Goal: Task Accomplishment & Management: Use online tool/utility

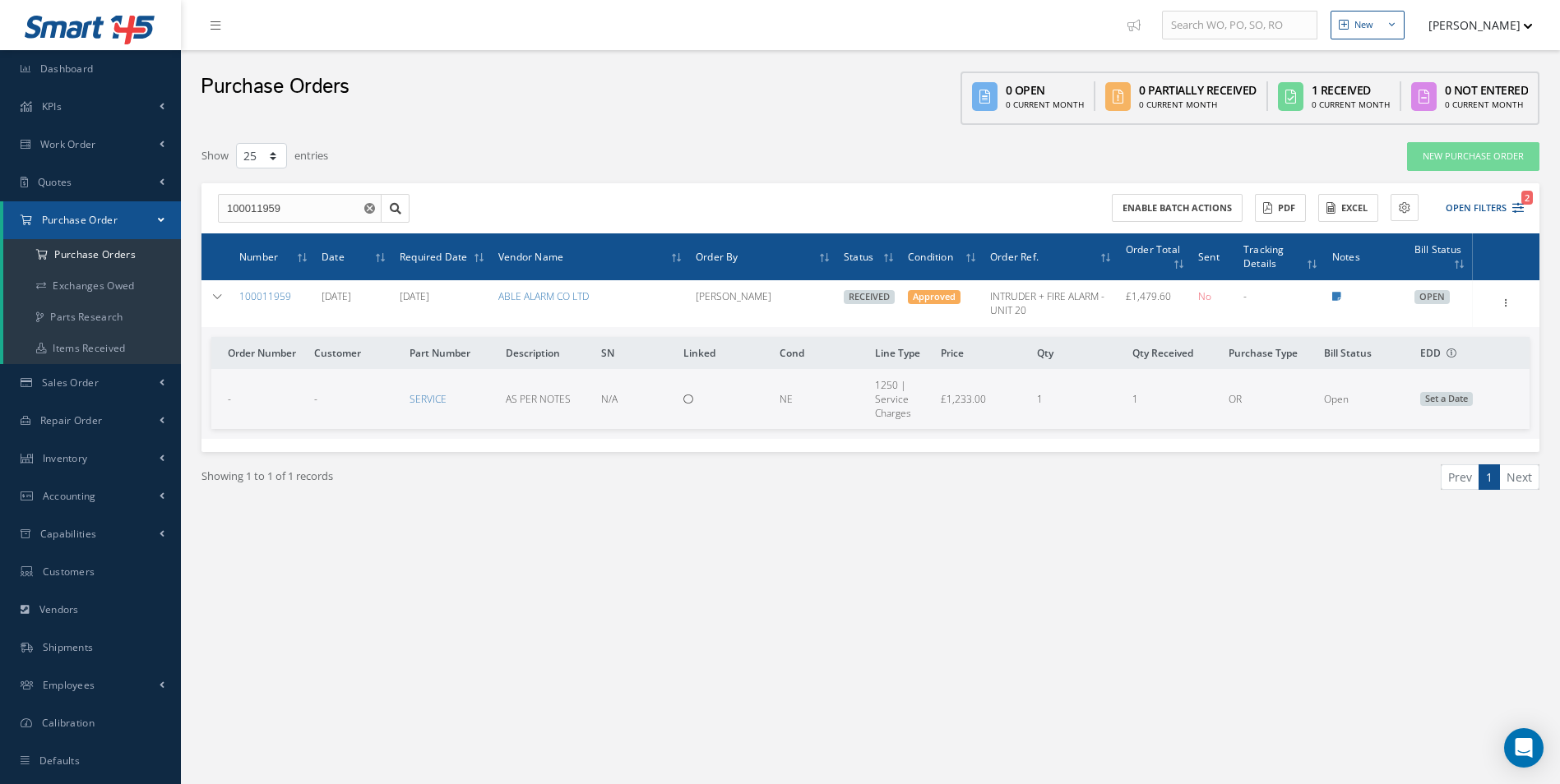
select select "25"
click at [96, 486] on link "Accounting" at bounding box center [90, 496] width 181 height 37
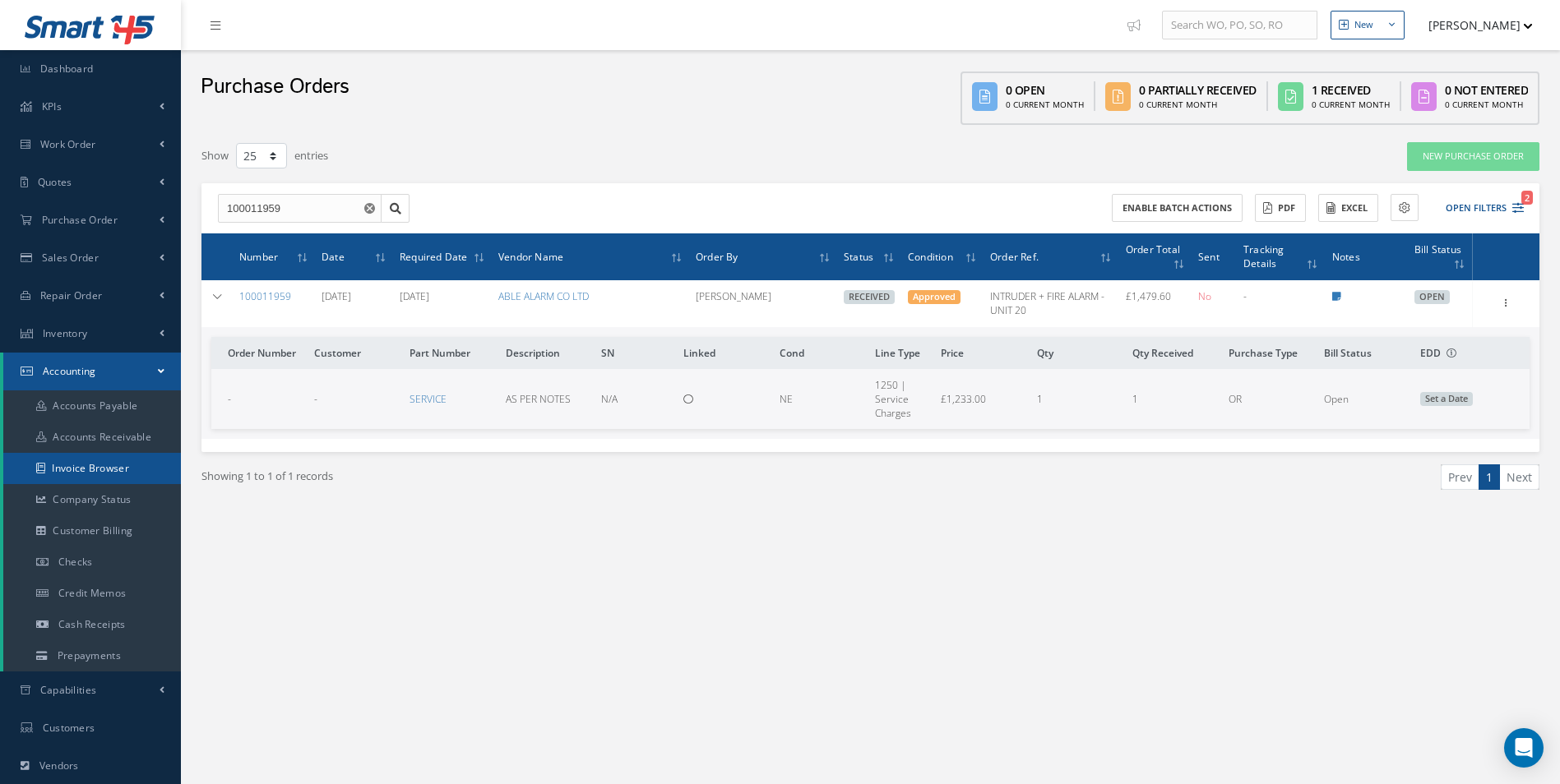
click at [106, 473] on link "Invoice Browser" at bounding box center [91, 468] width 177 height 32
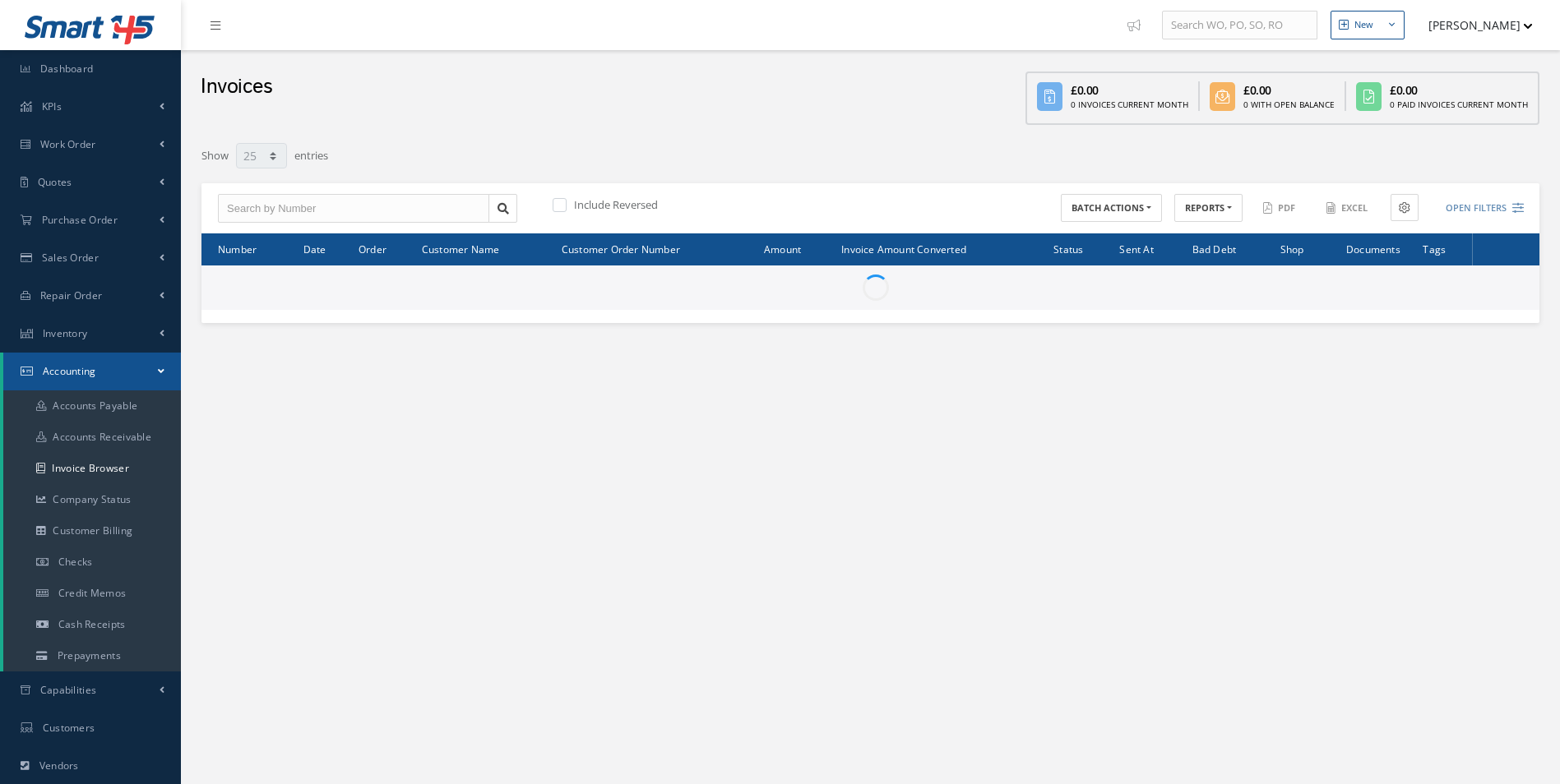
select select "25"
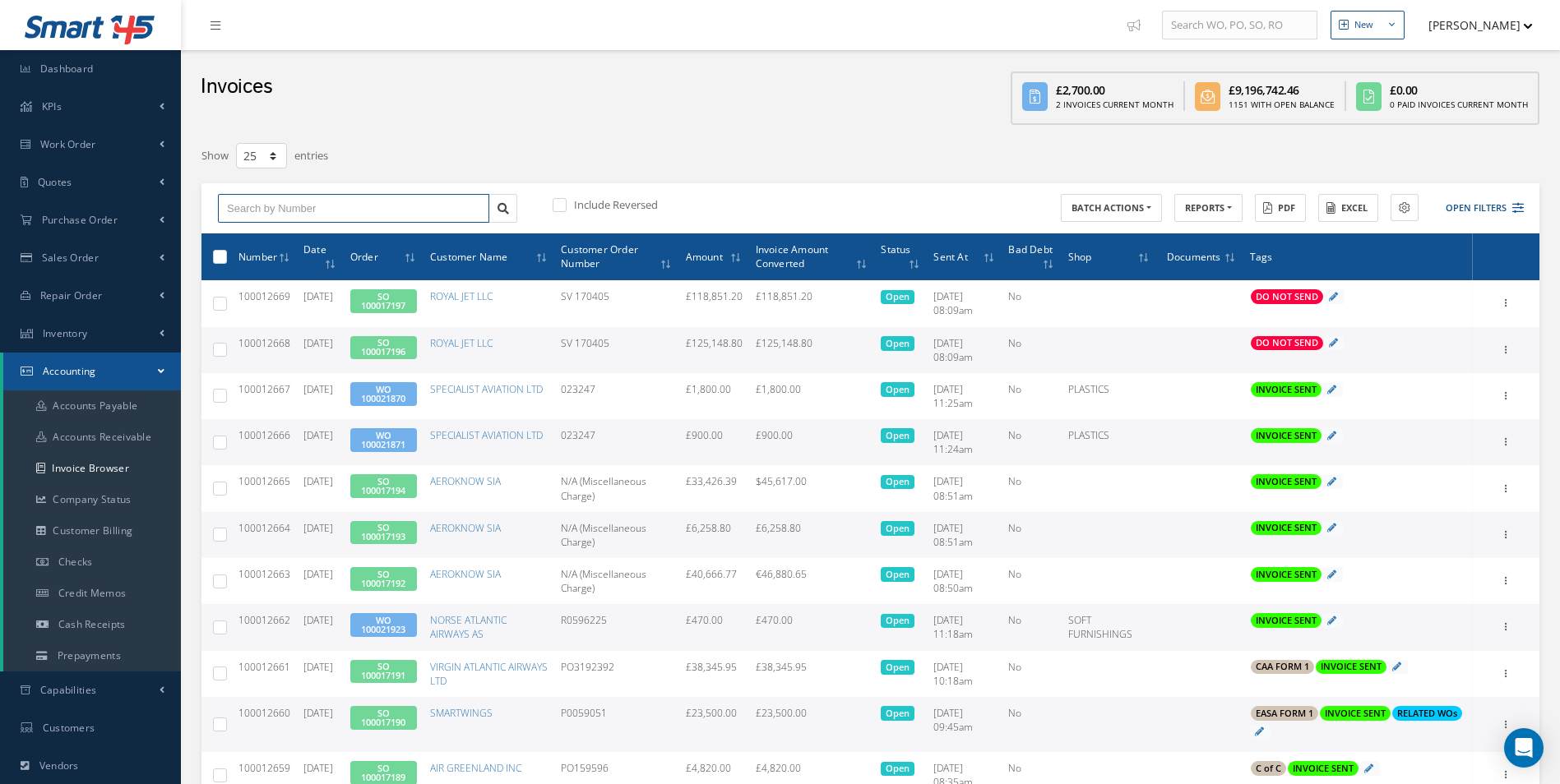
click at [322, 214] on input "text" at bounding box center [353, 209] width 271 height 30
paste input "100012603"
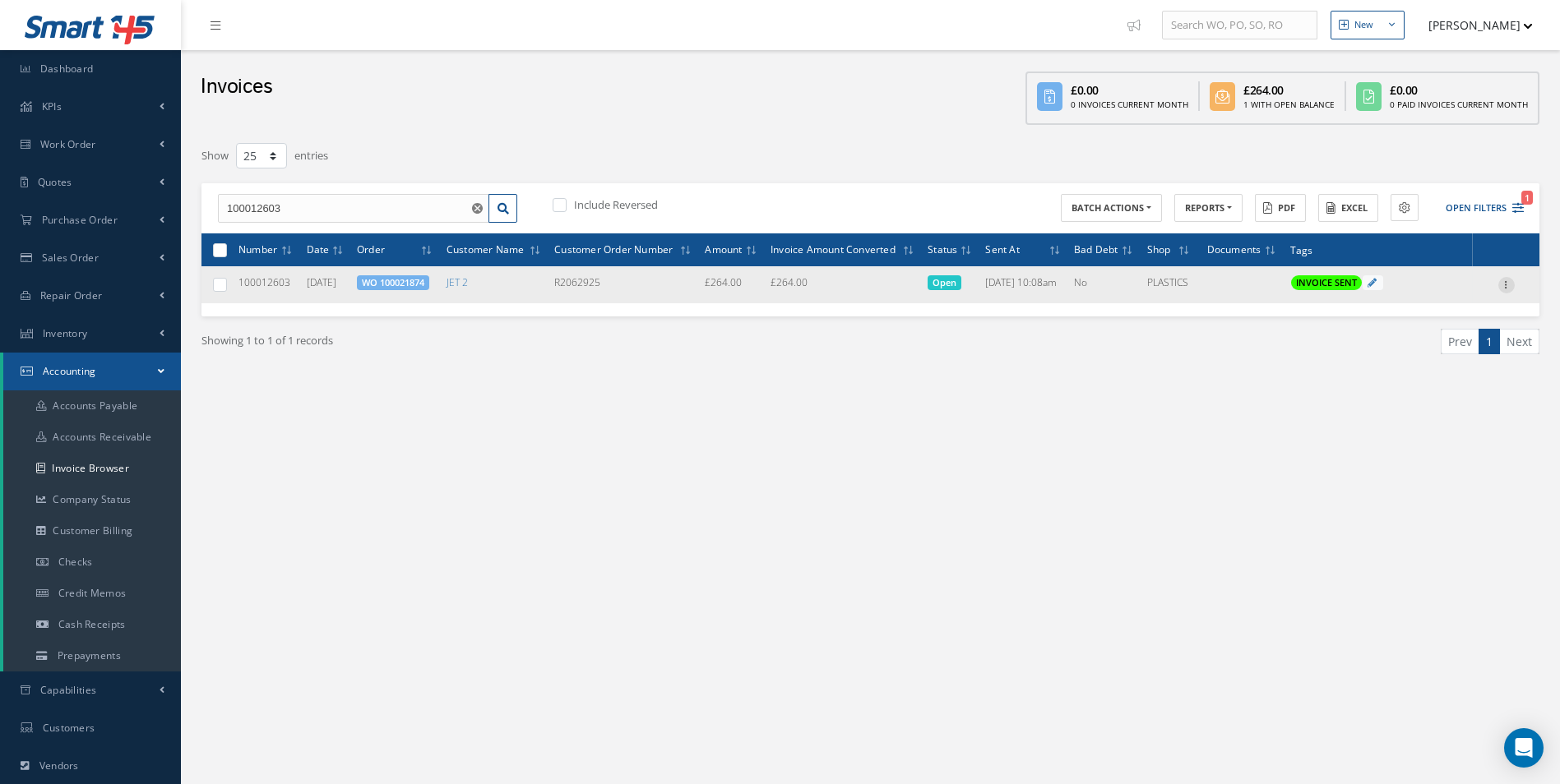
click at [1508, 283] on icon at bounding box center [1505, 283] width 16 height 13
click at [1422, 300] on link "Print" at bounding box center [1431, 296] width 130 height 21
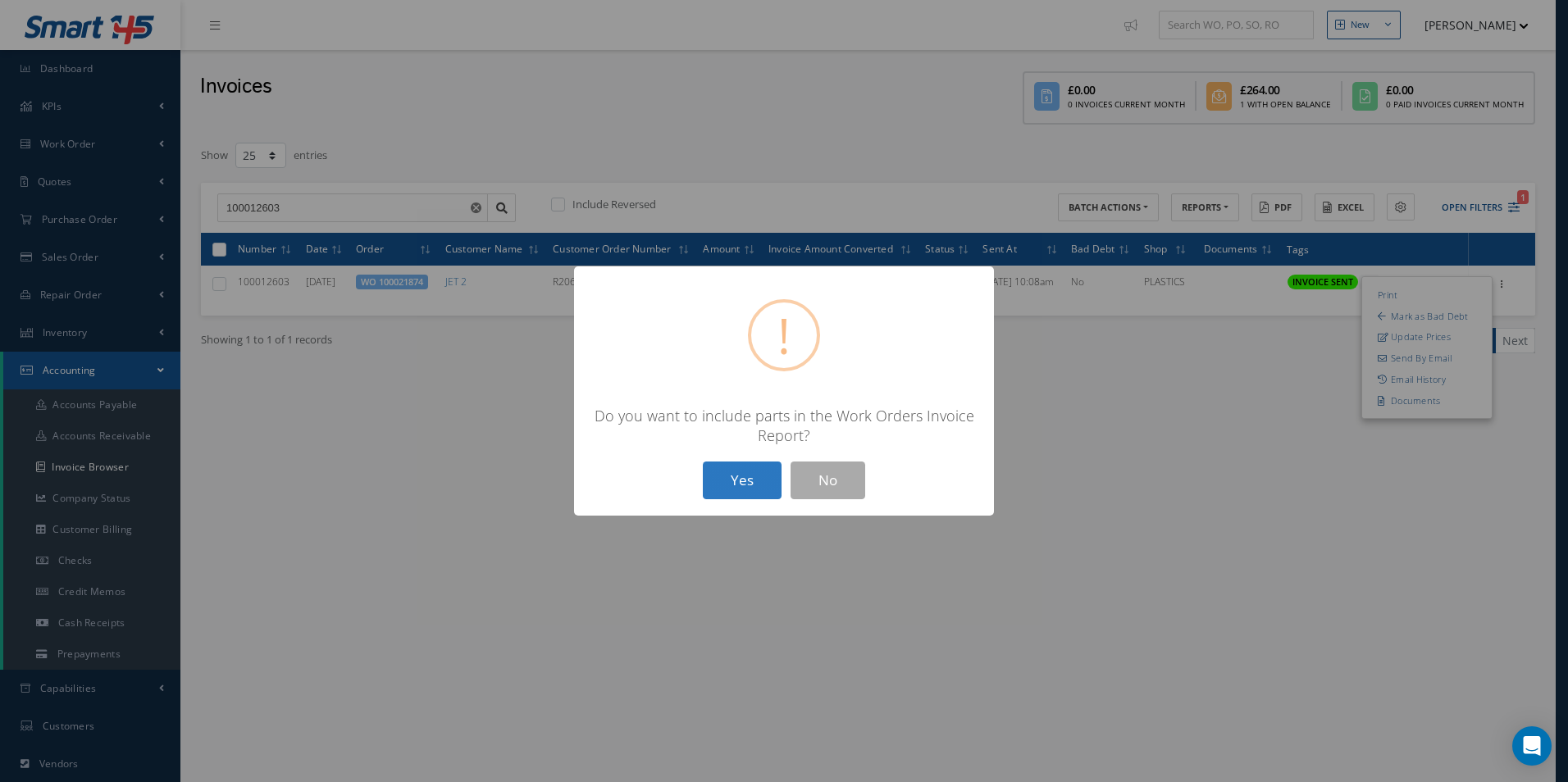
click at [743, 487] on button "Yes" at bounding box center [742, 480] width 78 height 38
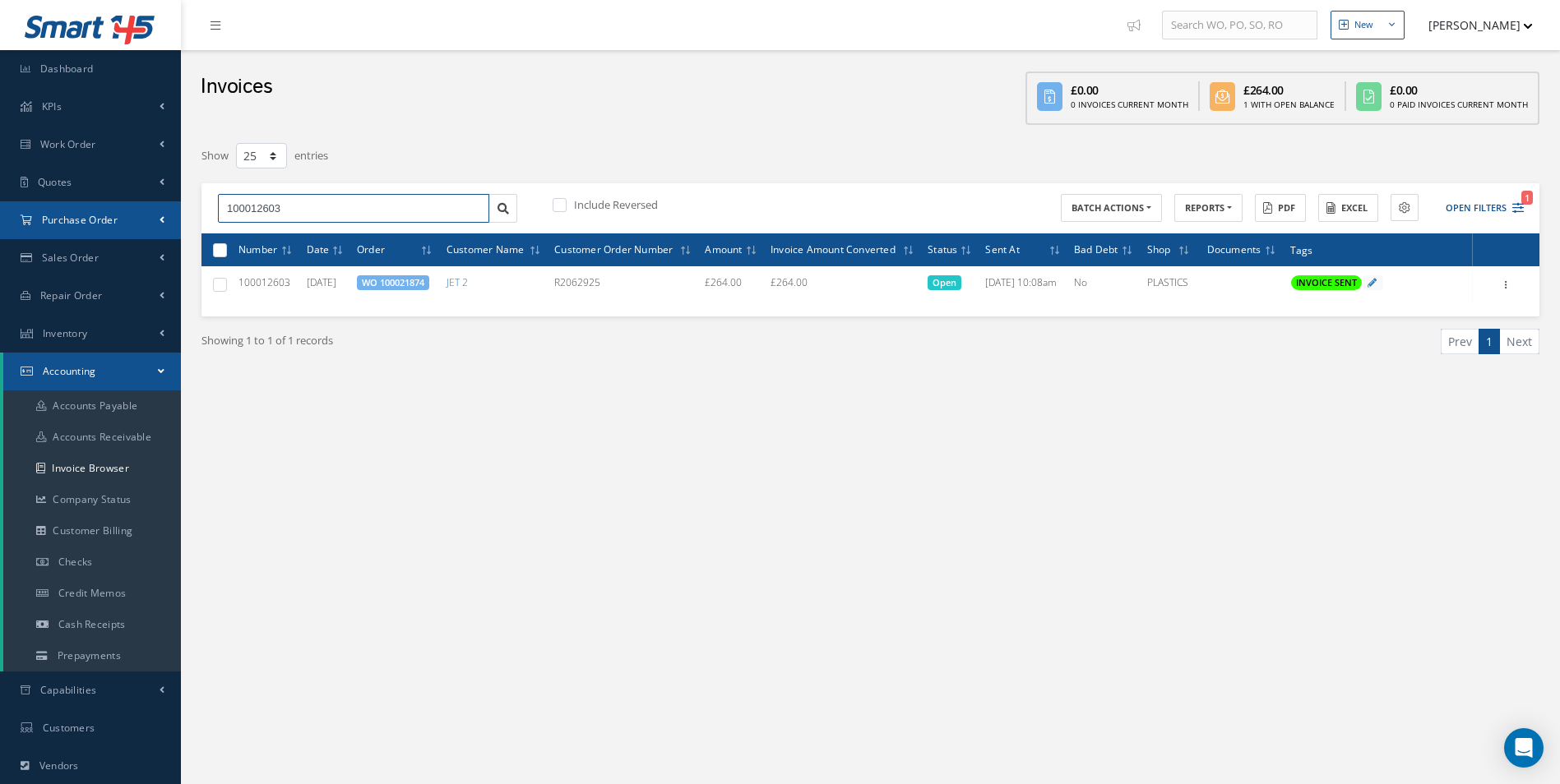
click at [64, 222] on div "Smart 145 Dashboard KPIs Work Order Accounting Work Order Work Order Work Order…" at bounding box center [780, 486] width 1560 height 974
paste input "16"
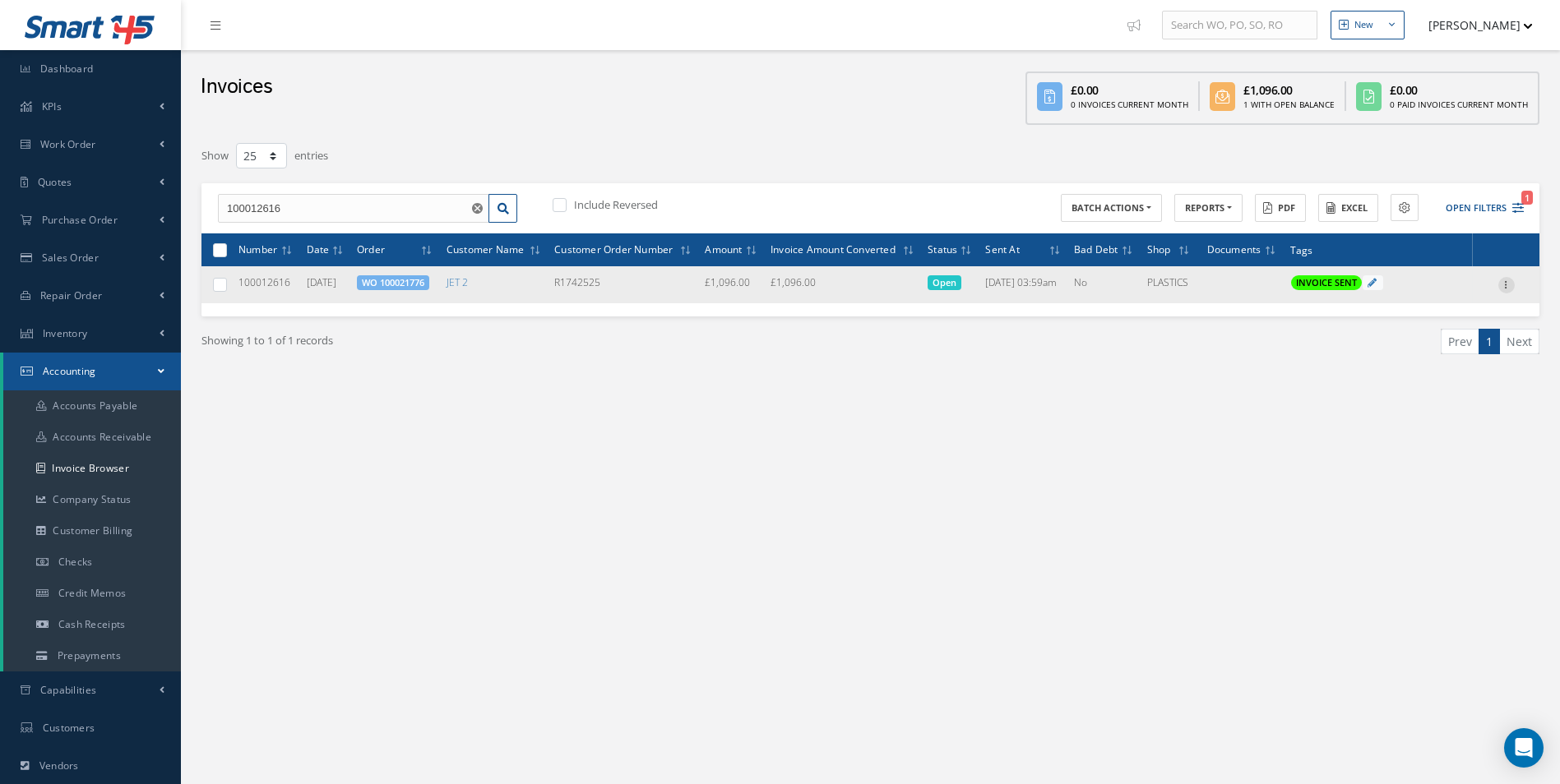
click at [1503, 286] on icon at bounding box center [1505, 283] width 16 height 13
click at [1415, 298] on link "Print" at bounding box center [1431, 296] width 130 height 21
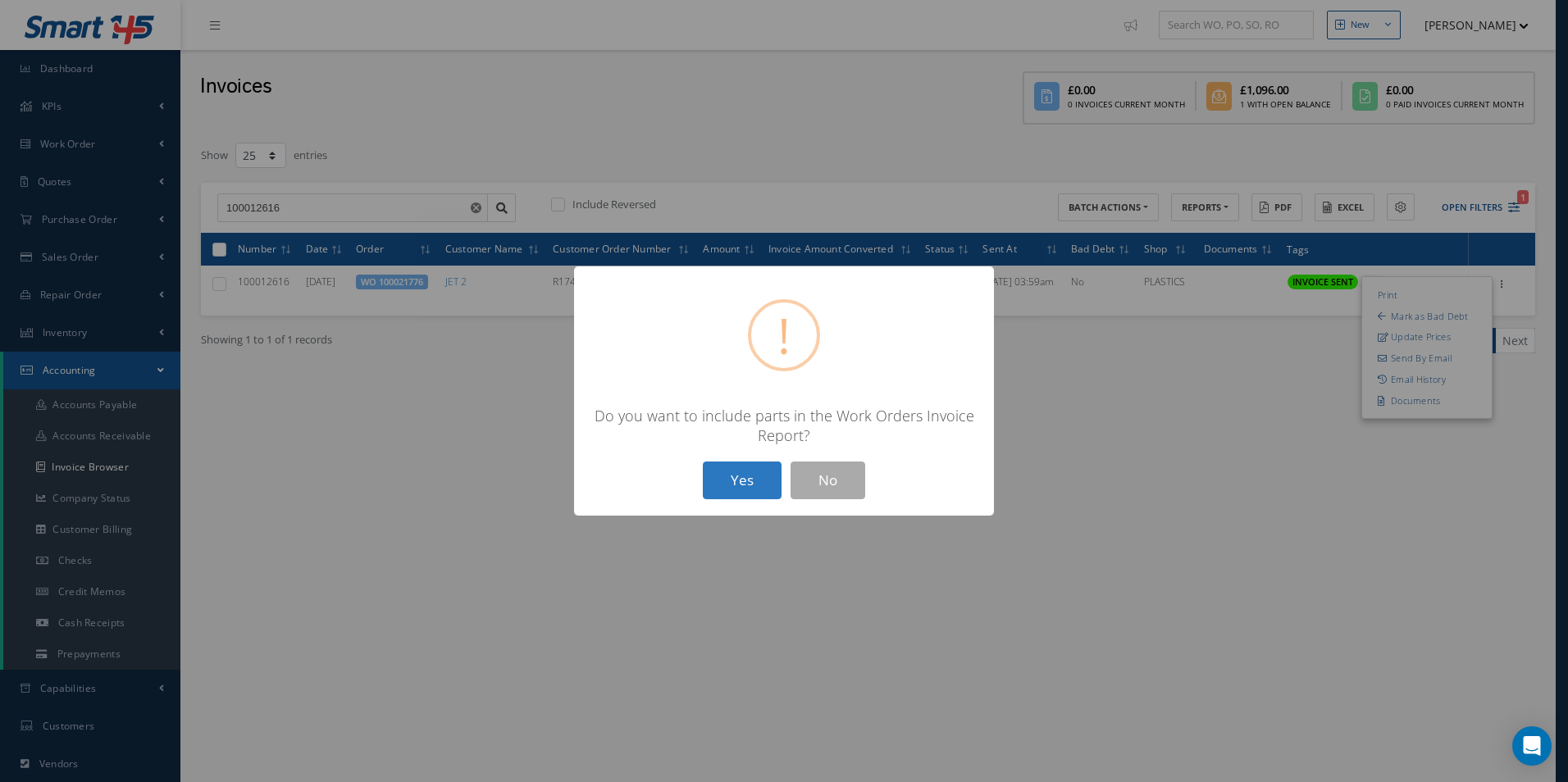
click at [748, 483] on button "Yes" at bounding box center [742, 480] width 78 height 38
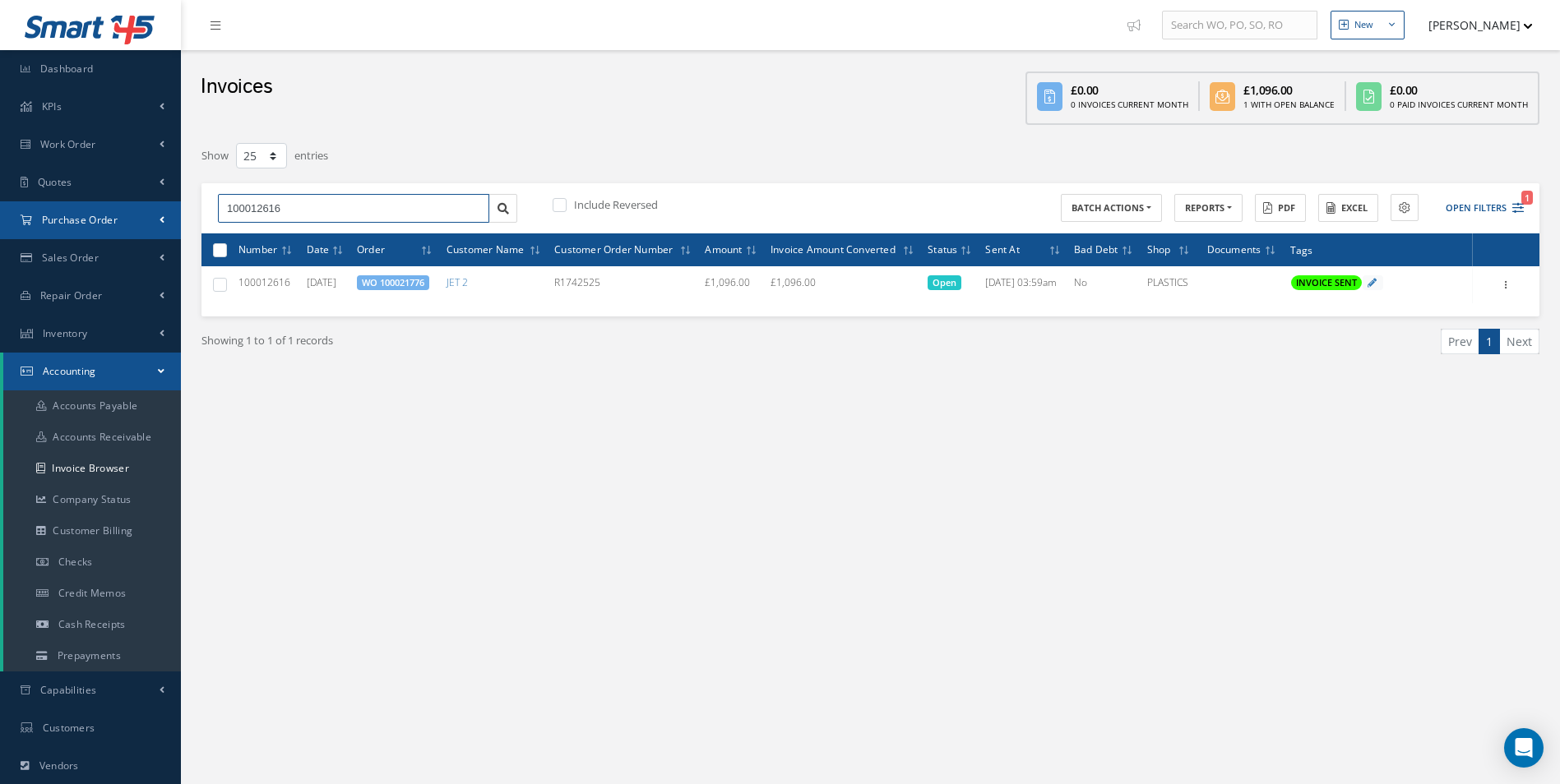
drag, startPoint x: 291, startPoint y: 216, endPoint x: 65, endPoint y: 218, distance: 226.0
click at [69, 219] on div "Smart 145 Dashboard KPIs Work Order Accounting Work Order Work Order Work Order…" at bounding box center [780, 486] width 1560 height 974
paste input "7"
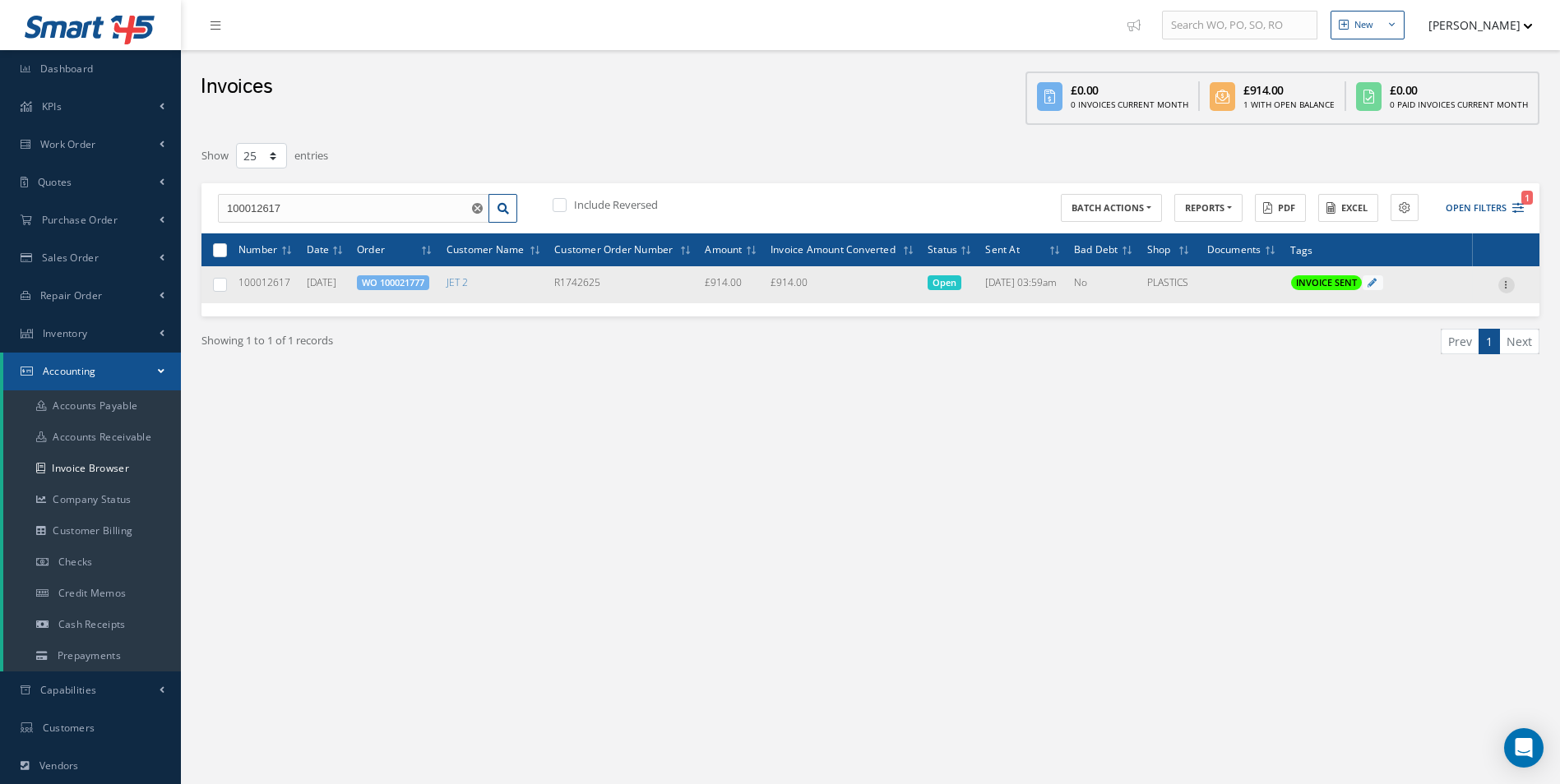
click at [1504, 284] on icon at bounding box center [1505, 283] width 16 height 13
click at [1413, 300] on link "Print" at bounding box center [1431, 296] width 130 height 21
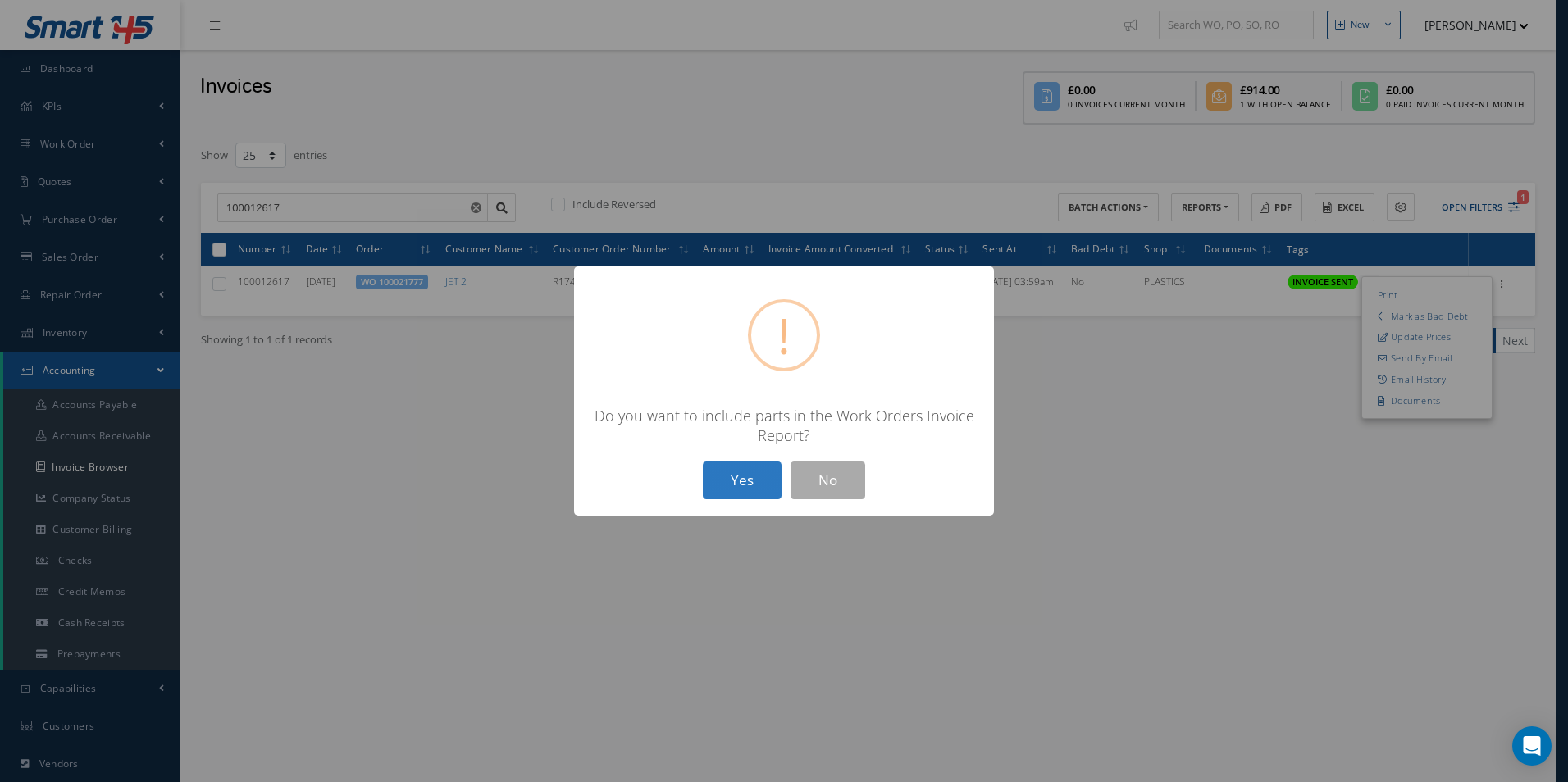
click at [732, 466] on button "Yes" at bounding box center [742, 480] width 78 height 38
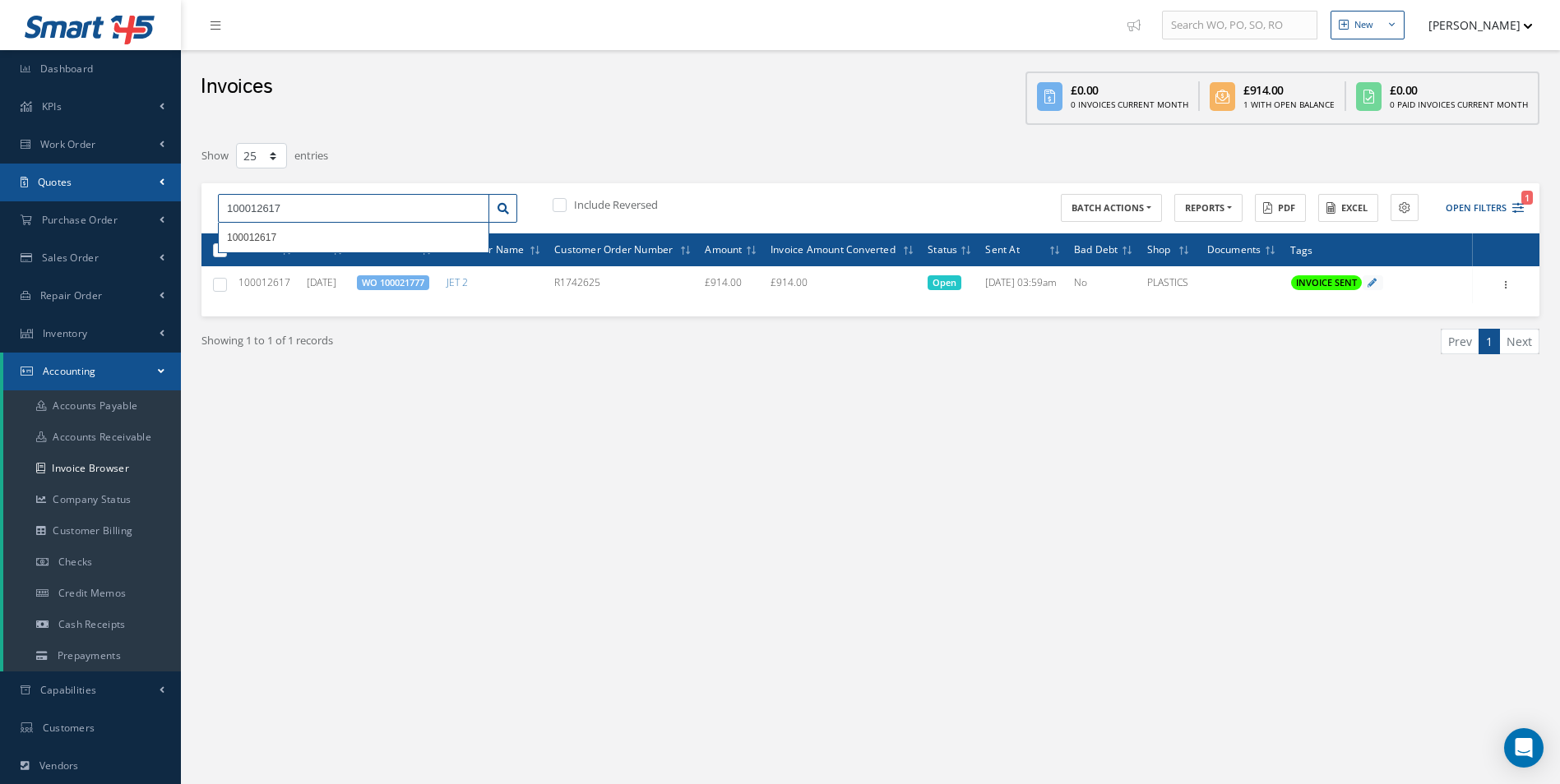
drag, startPoint x: 283, startPoint y: 199, endPoint x: 42, endPoint y: 178, distance: 241.9
click at [57, 181] on div "Smart 145 Dashboard KPIs Work Order Accounting Work Order Work Order Work Order…" at bounding box center [780, 486] width 1560 height 974
paste input "46"
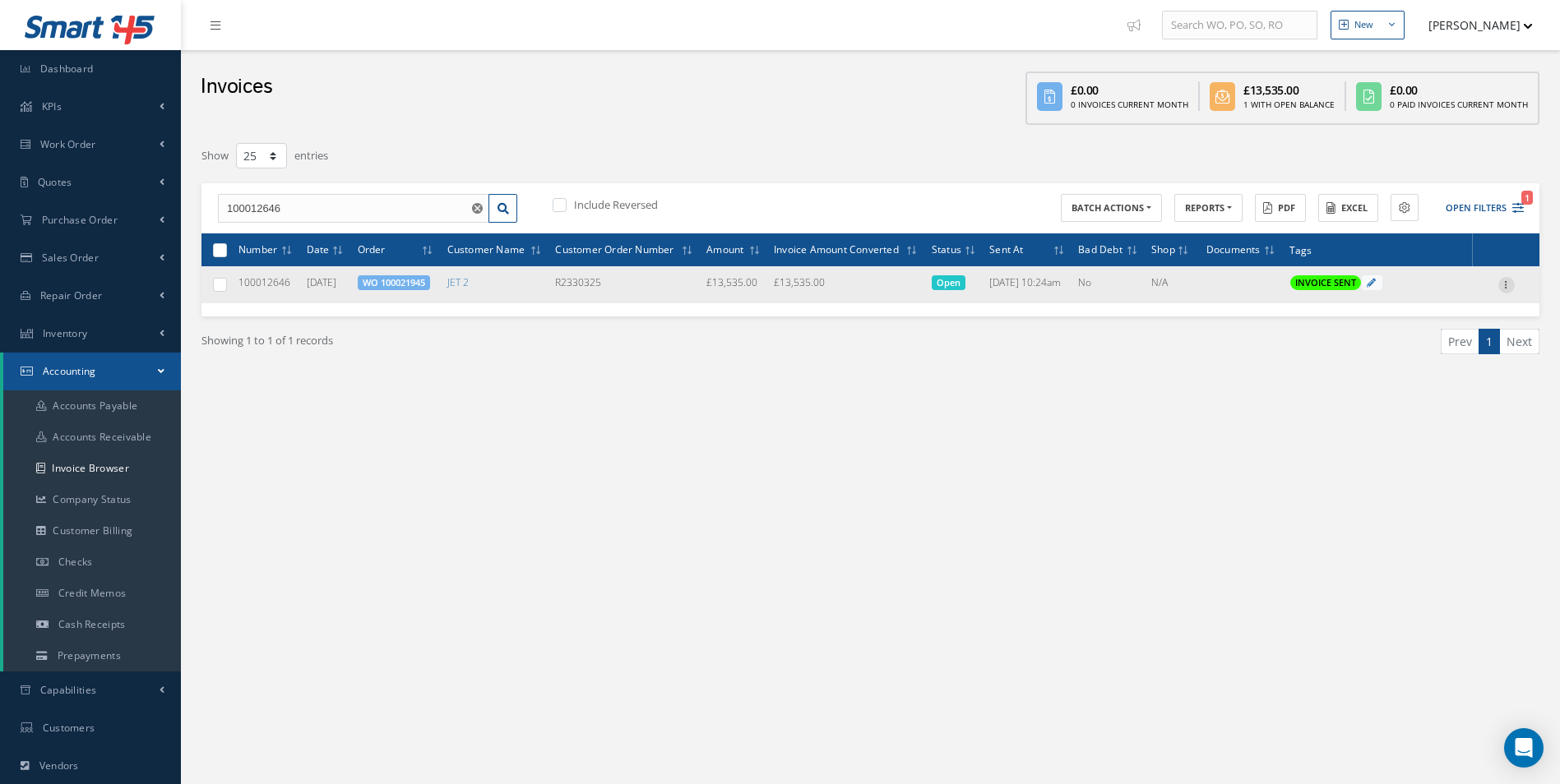
click at [1498, 288] on icon at bounding box center [1505, 283] width 16 height 13
click at [1415, 300] on link "Print" at bounding box center [1431, 296] width 130 height 21
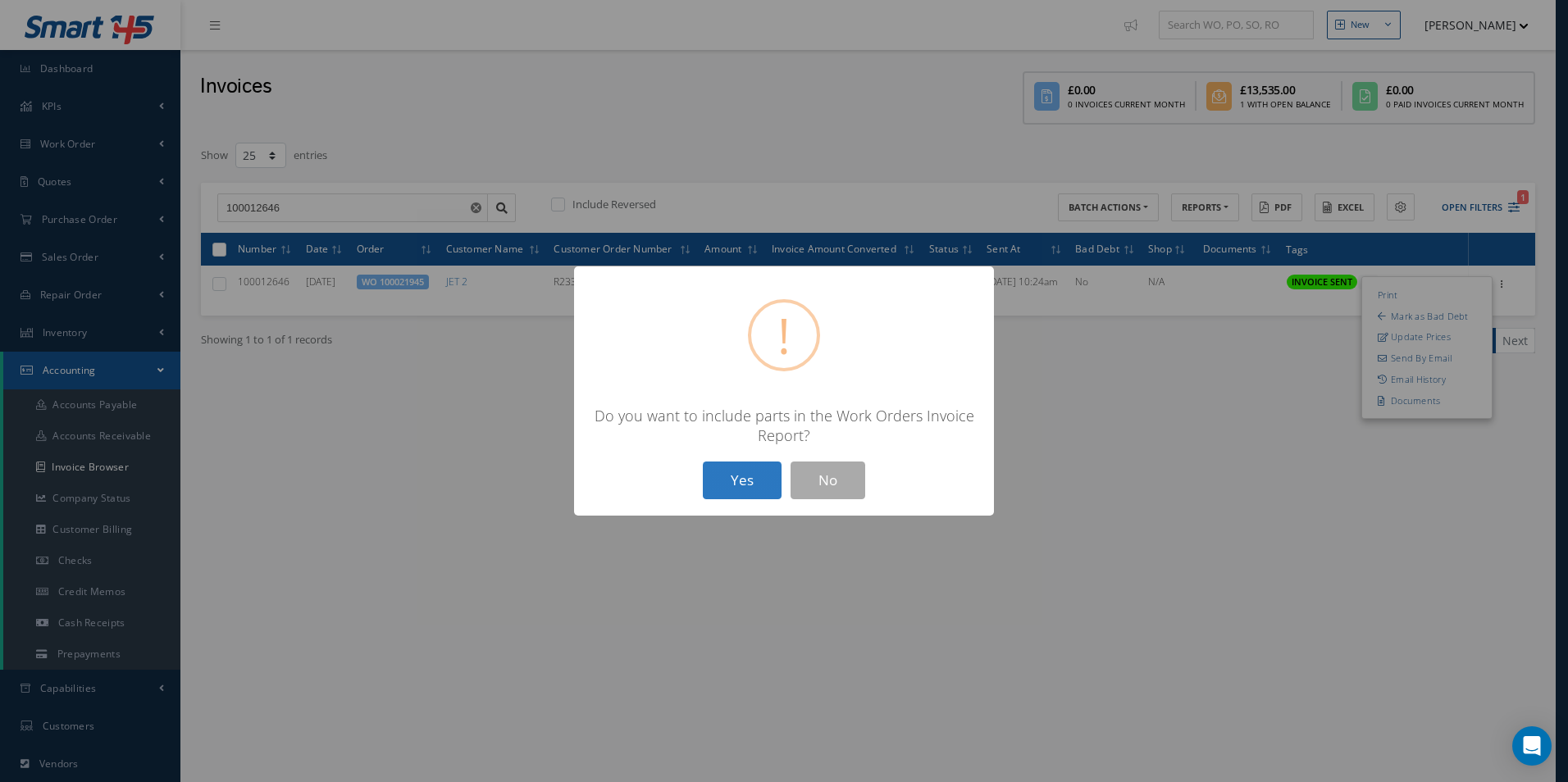
click at [716, 476] on button "Yes" at bounding box center [742, 480] width 78 height 38
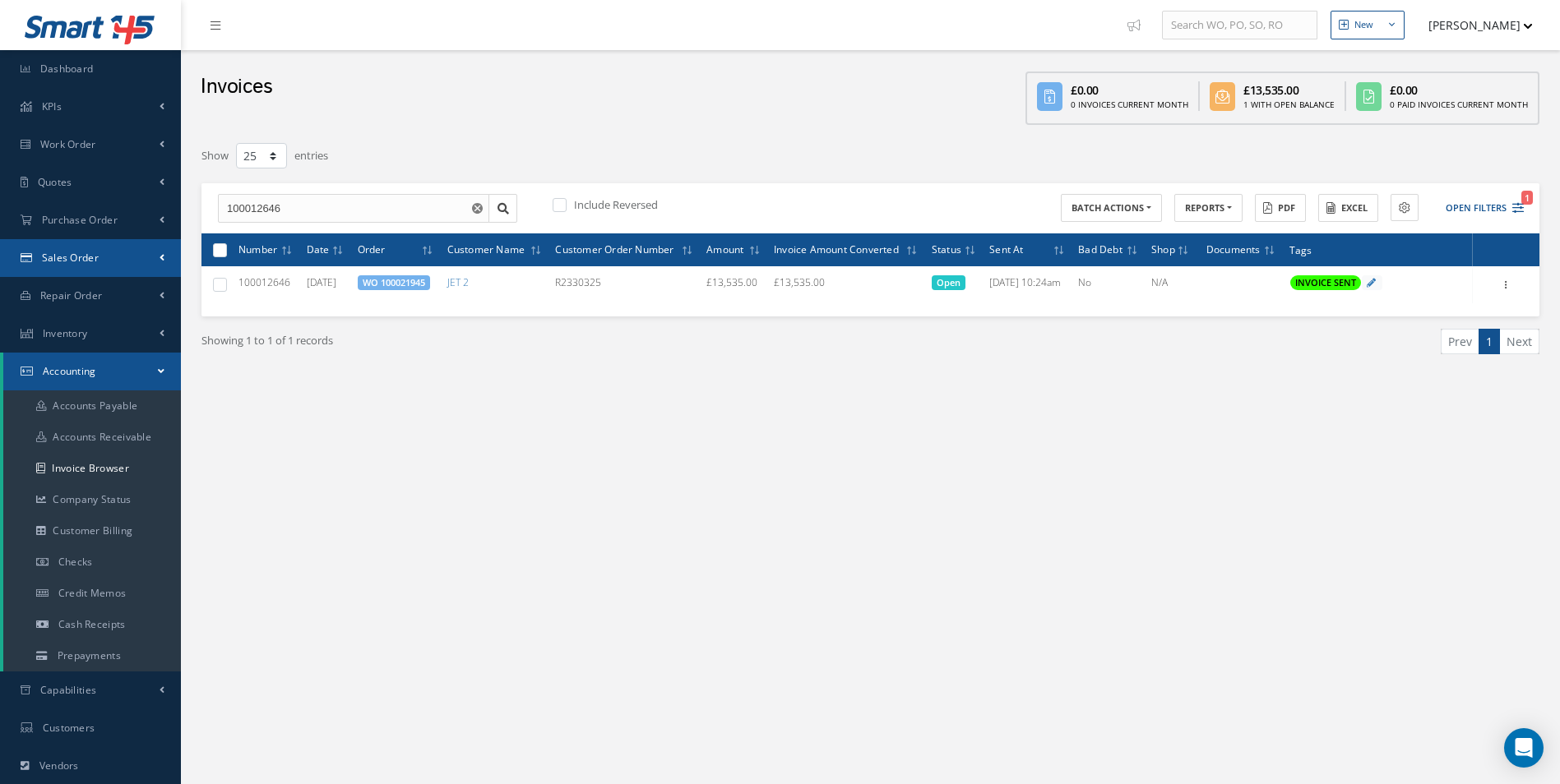
drag, startPoint x: 215, startPoint y: 254, endPoint x: 92, endPoint y: 253, distance: 123.0
click at [92, 253] on div "Smart 145 Dashboard KPIs Work Order Accounting Work Order Work Order Work Order…" at bounding box center [780, 486] width 1560 height 974
click at [0, 212] on html "Smart 145 Dashboard KPIs Work Order Accounting Work Order Work Order Work Order…" at bounding box center [780, 392] width 1560 height 784
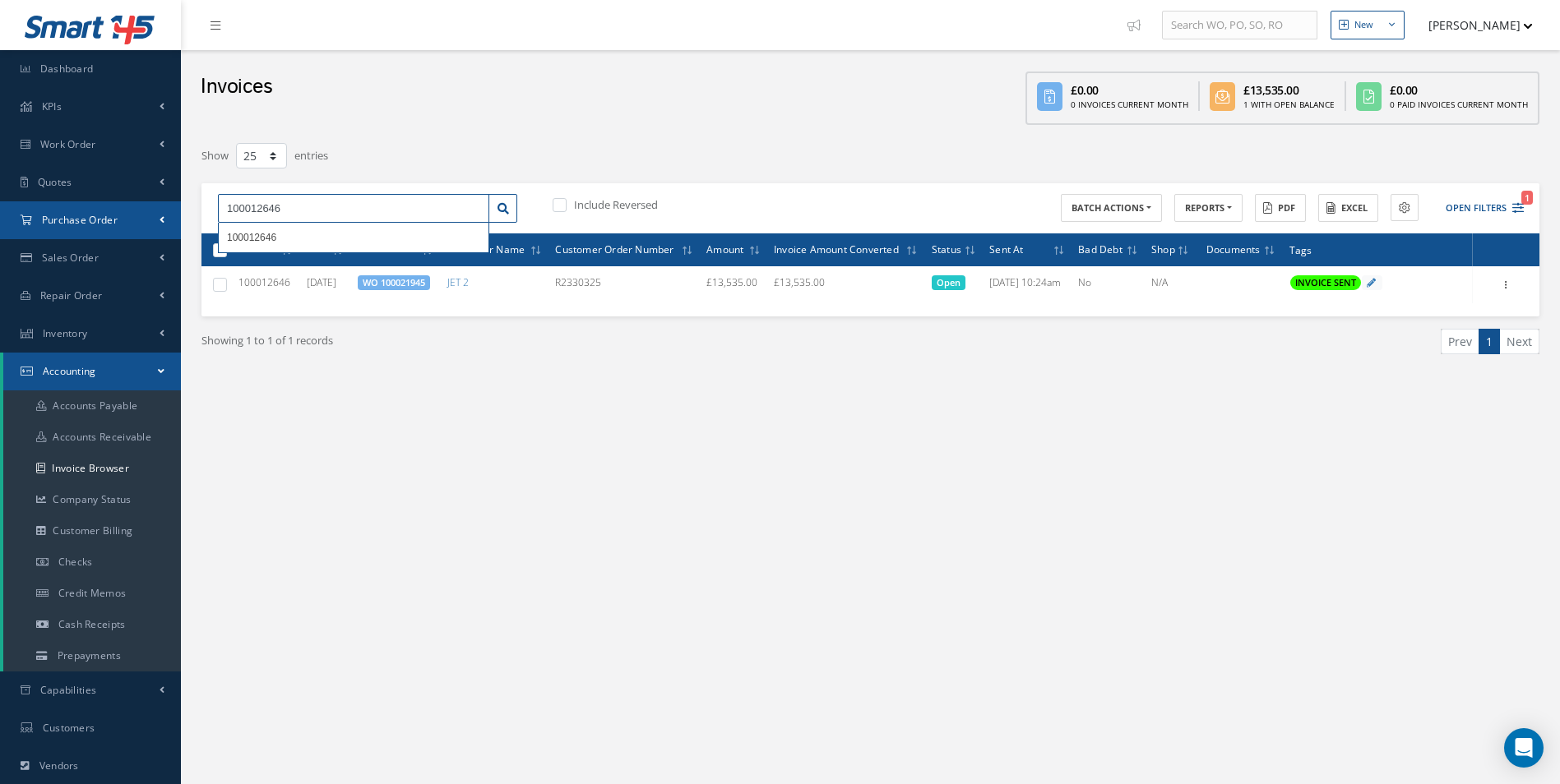
paste input "54"
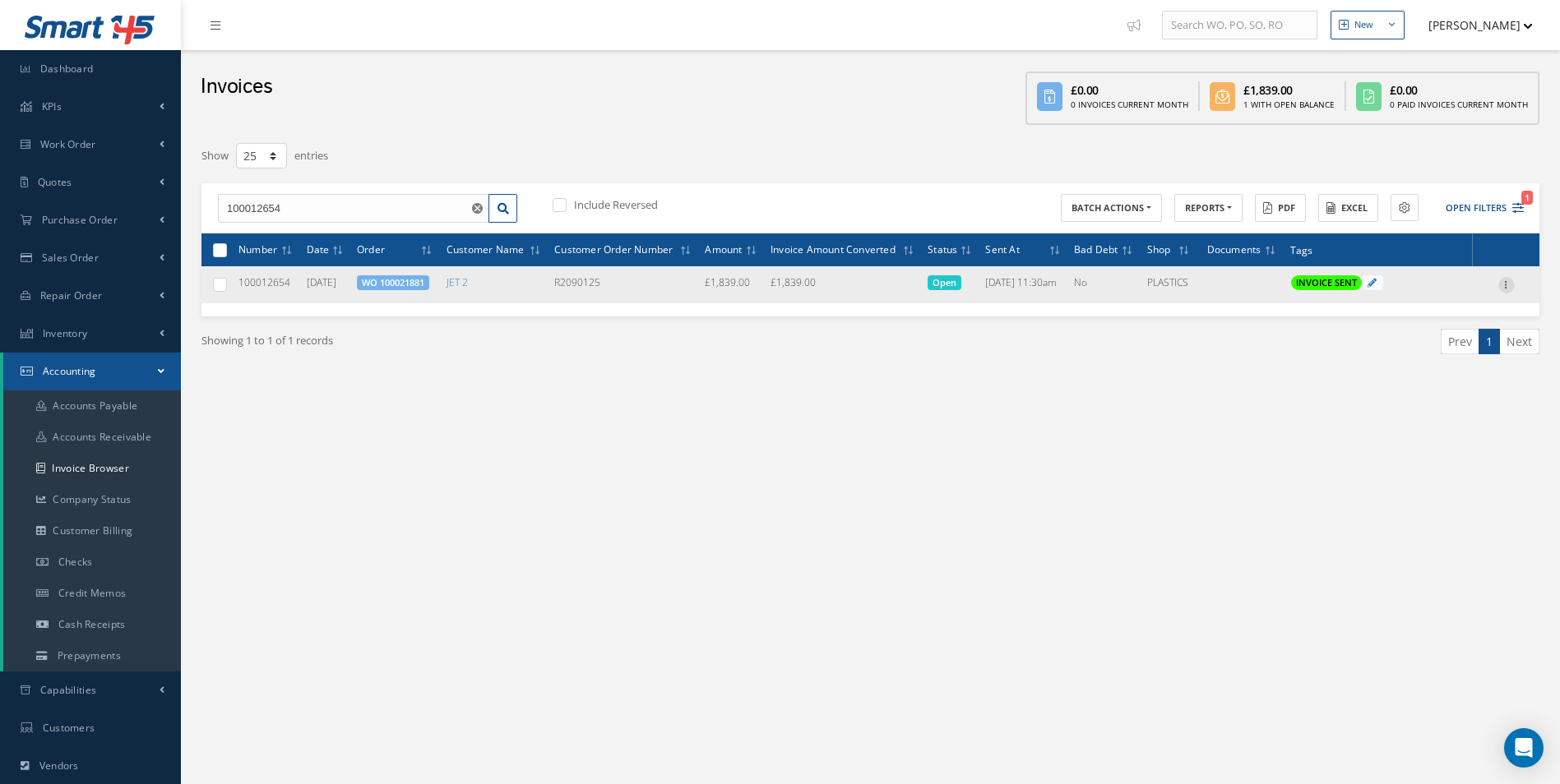
click at [1500, 290] on div "Print Mark as Bad Debt Update Prices Send By Email Email History Documents" at bounding box center [1506, 285] width 20 height 20
click at [1502, 289] on icon at bounding box center [1505, 283] width 16 height 13
click at [1417, 297] on link "Print" at bounding box center [1431, 296] width 130 height 21
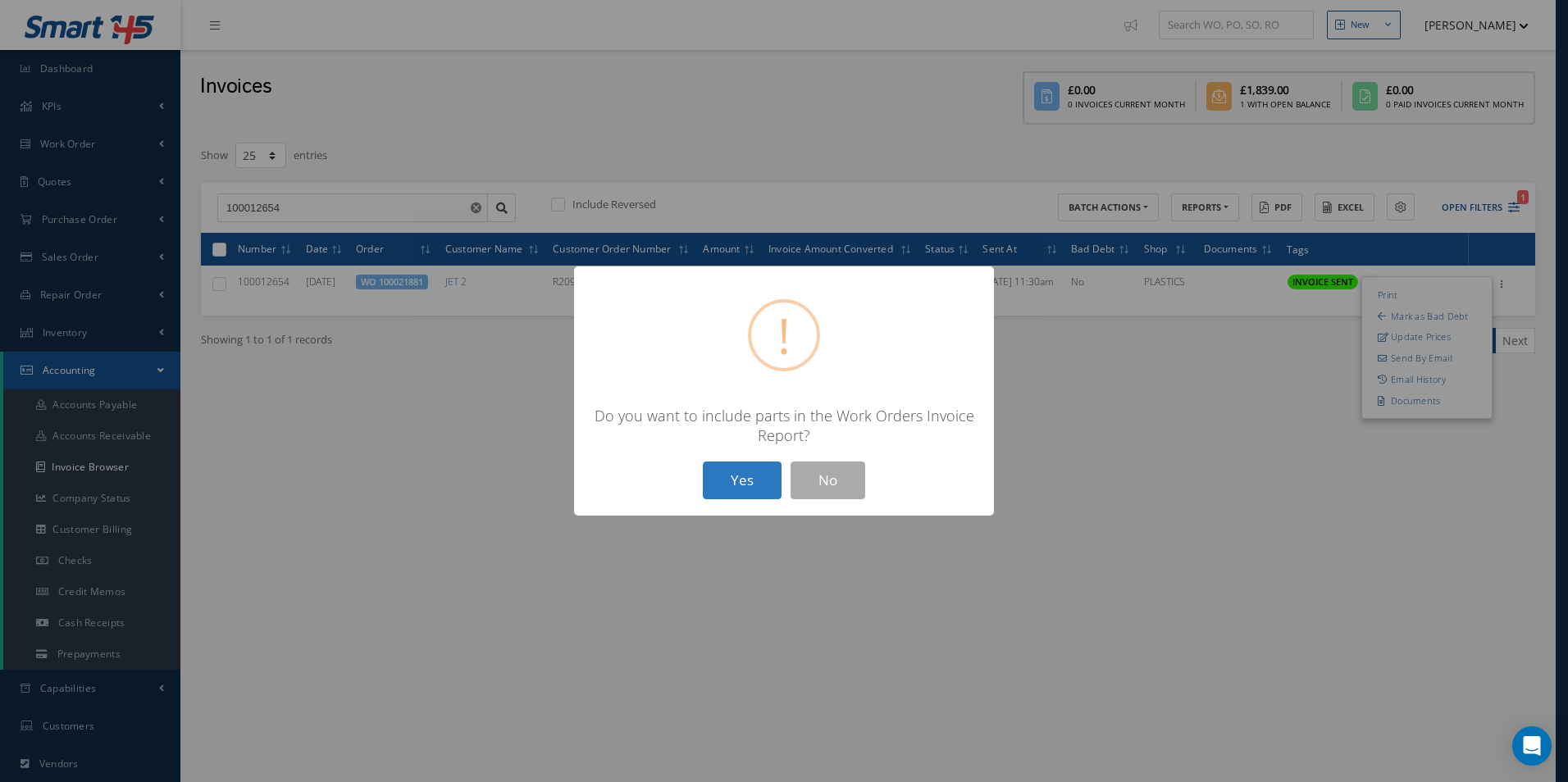
click at [723, 484] on button "Yes" at bounding box center [742, 480] width 78 height 38
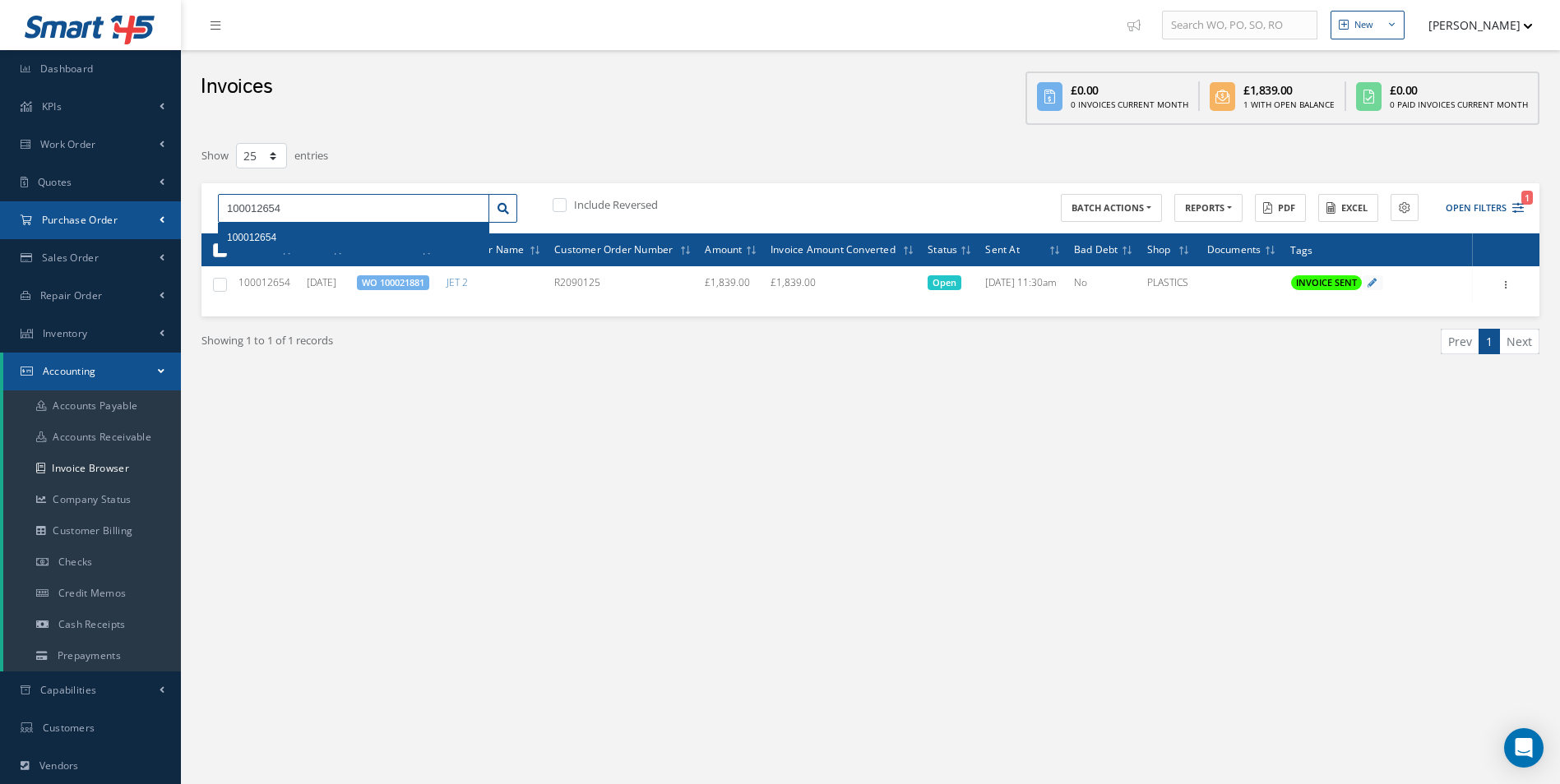
drag, startPoint x: 404, startPoint y: 215, endPoint x: 68, endPoint y: 220, distance: 336.0
click at [69, 220] on div "Smart 145 Dashboard KPIs Work Order Accounting Work Order Work Order Work Order…" at bounding box center [780, 486] width 1560 height 974
paste input "7"
type input "100012657"
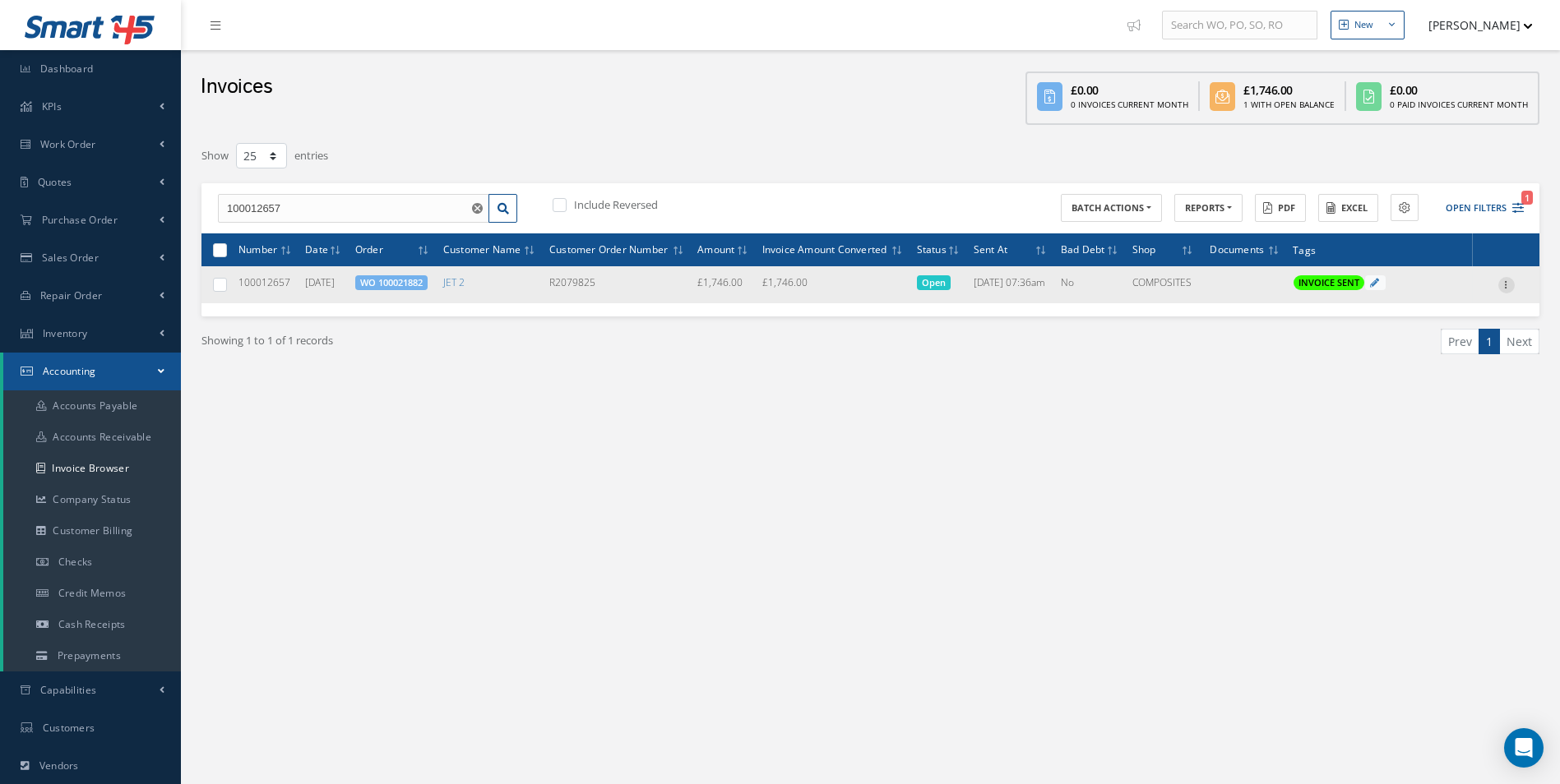
click at [1499, 290] on icon at bounding box center [1505, 283] width 16 height 13
click at [1415, 306] on link "Print" at bounding box center [1431, 296] width 130 height 21
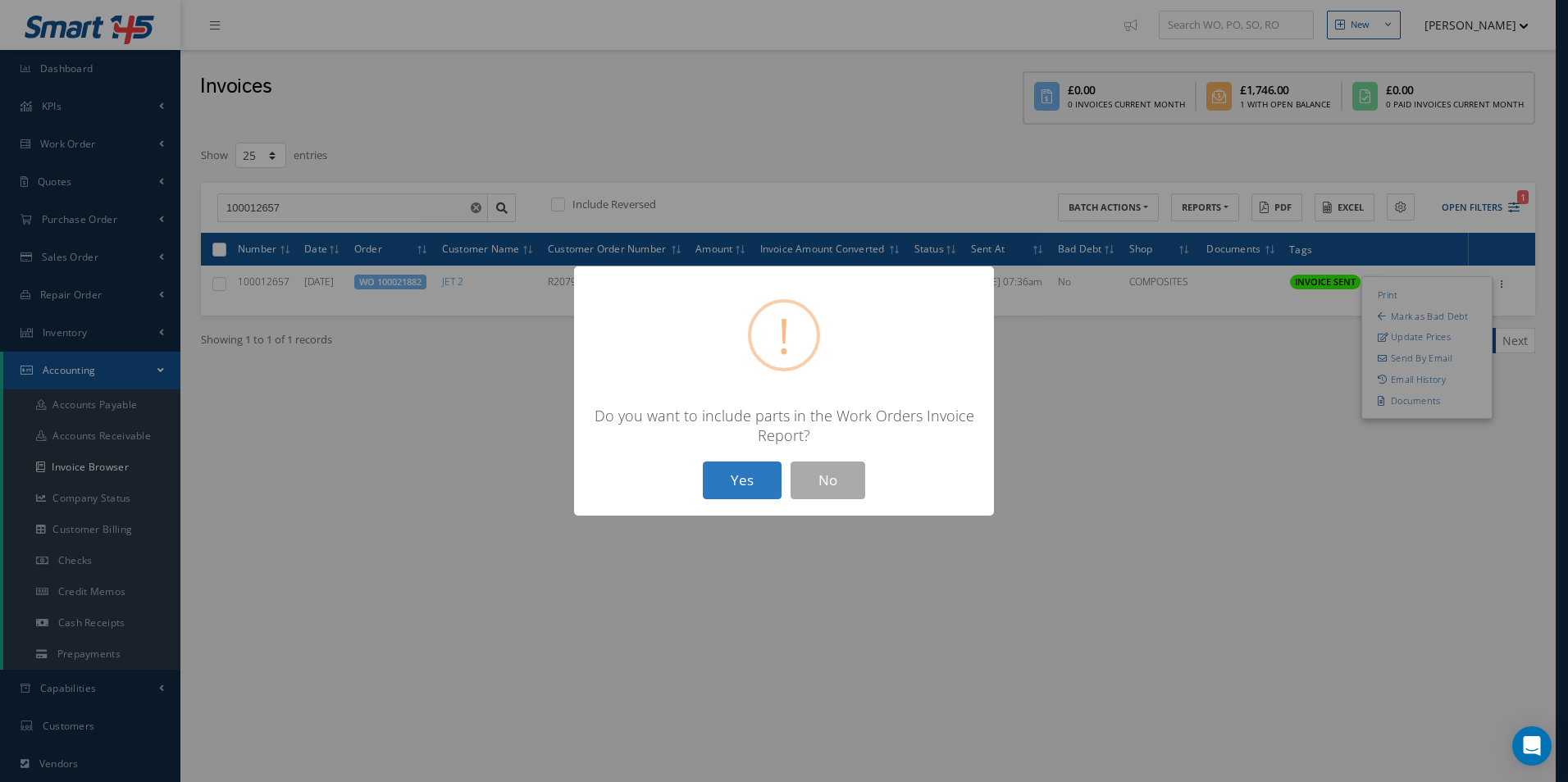
click at [738, 478] on button "Yes" at bounding box center [742, 480] width 78 height 38
